Goal: Task Accomplishment & Management: Complete application form

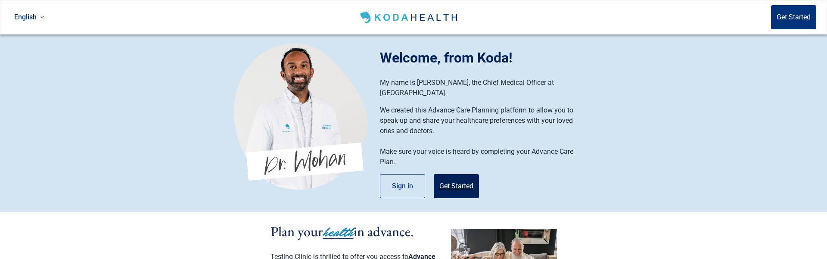
click at [459, 175] on button "Get Started" at bounding box center [456, 186] width 45 height 24
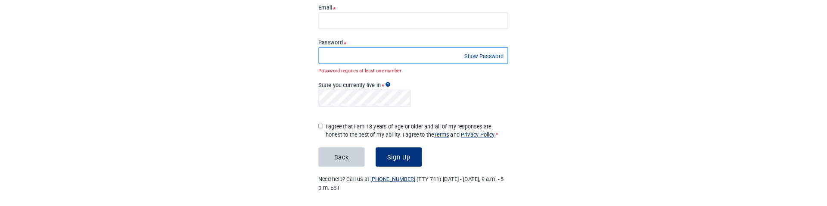
scroll to position [110, 0]
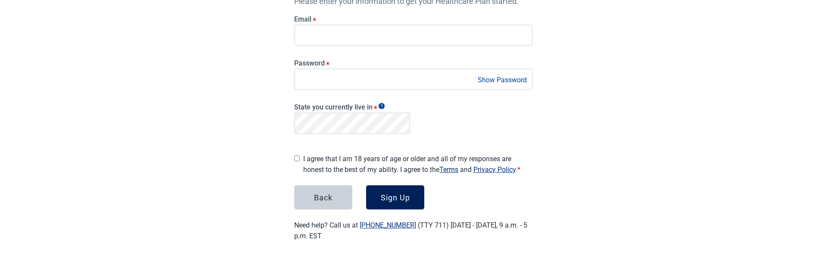
click at [387, 188] on button "Sign Up" at bounding box center [395, 197] width 58 height 24
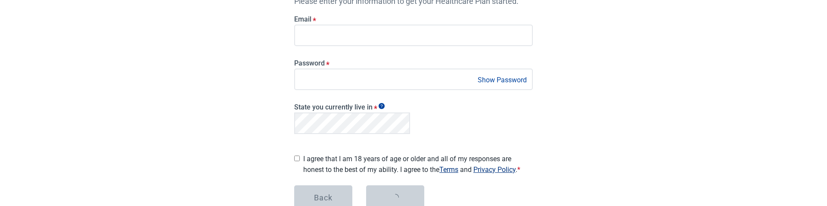
drag, startPoint x: 185, startPoint y: 159, endPoint x: 139, endPoint y: 200, distance: 60.8
click at [185, 159] on div "English Sign in Create your account Please enter your information to get your H…" at bounding box center [413, 76] width 827 height 372
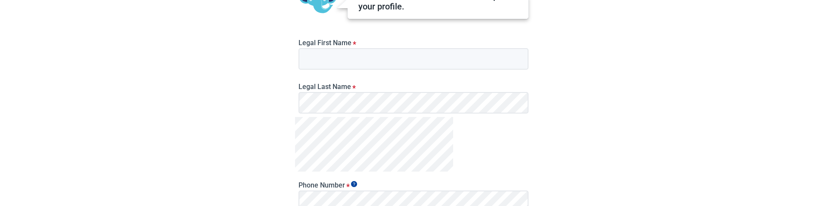
scroll to position [99, 0]
